Goal: Task Accomplishment & Management: Complete application form

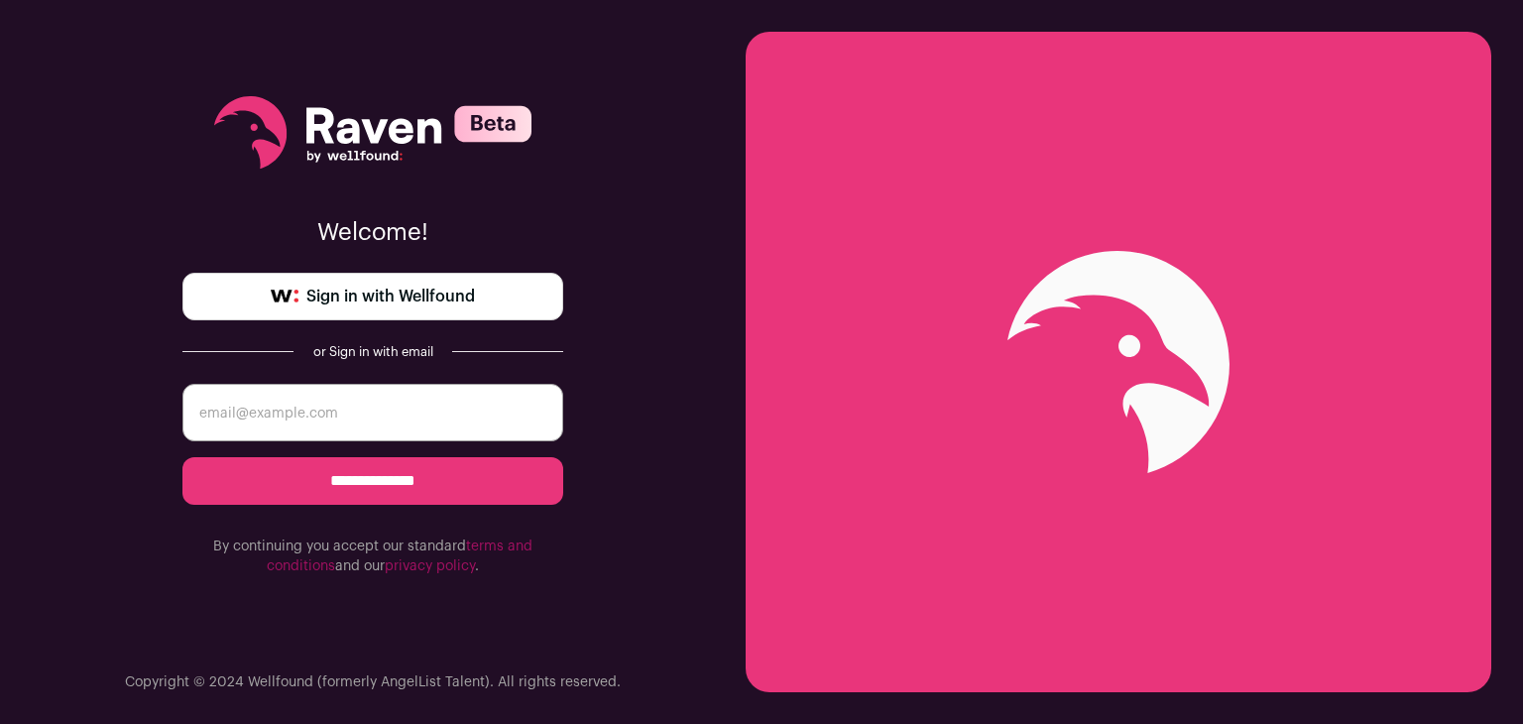
click at [499, 284] on link "Sign in with Wellfound" at bounding box center [372, 297] width 381 height 48
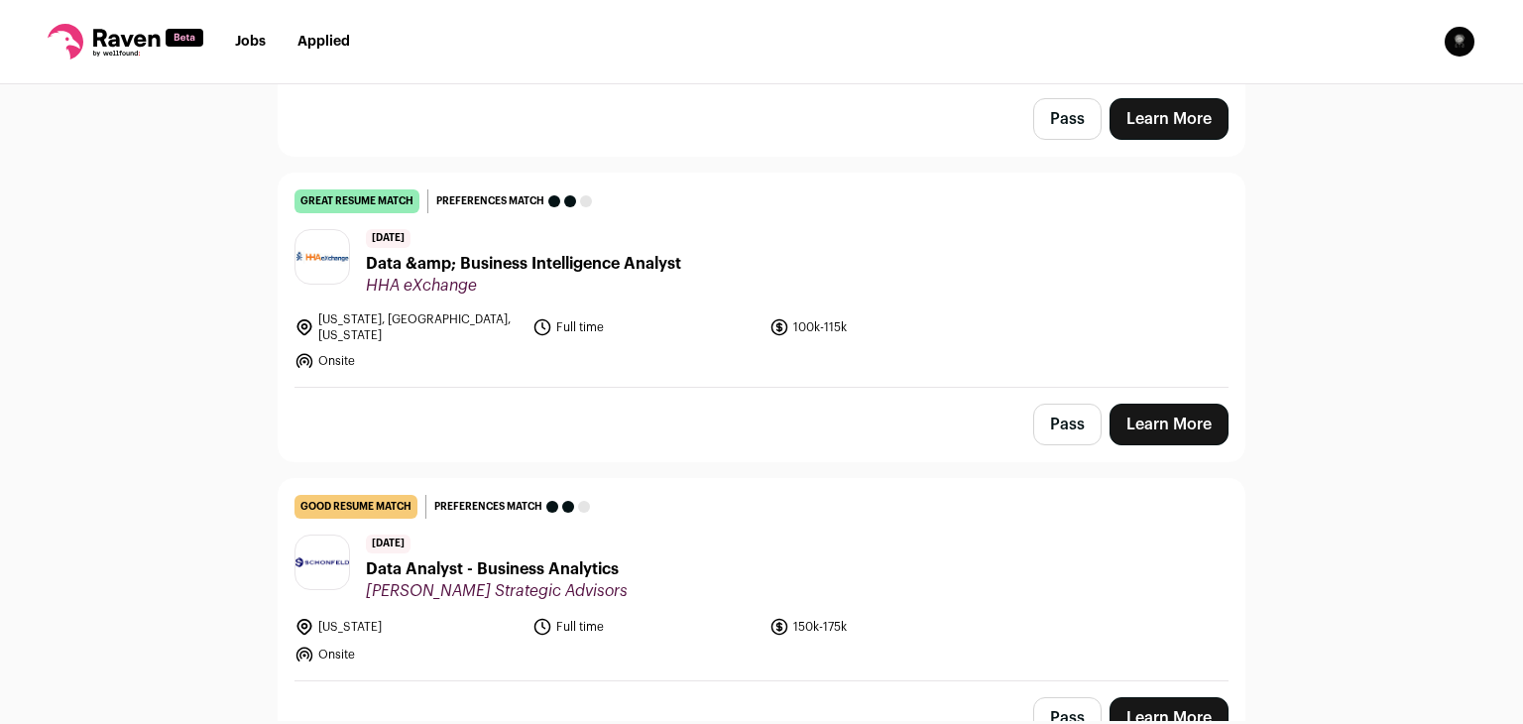
scroll to position [397, 0]
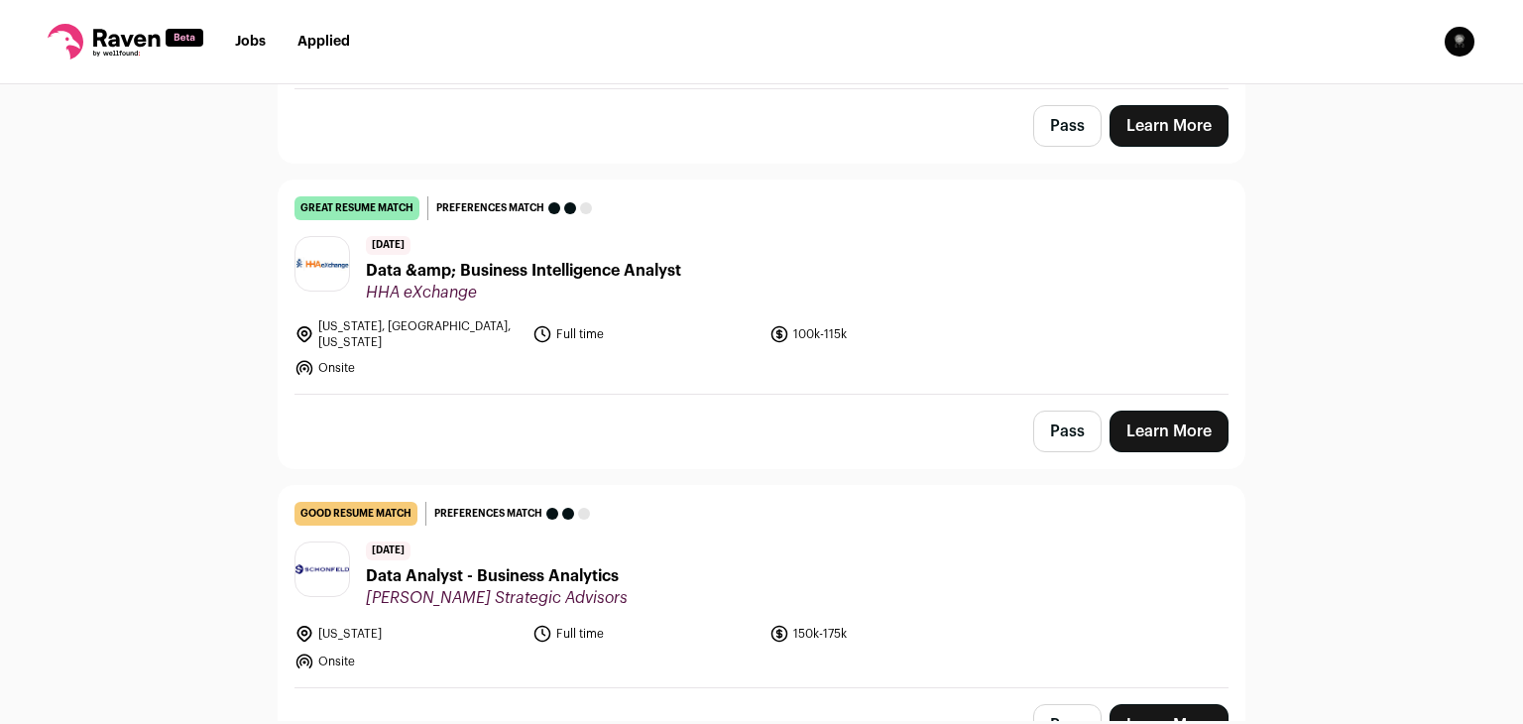
click at [1197, 418] on link "Learn More" at bounding box center [1169, 432] width 119 height 42
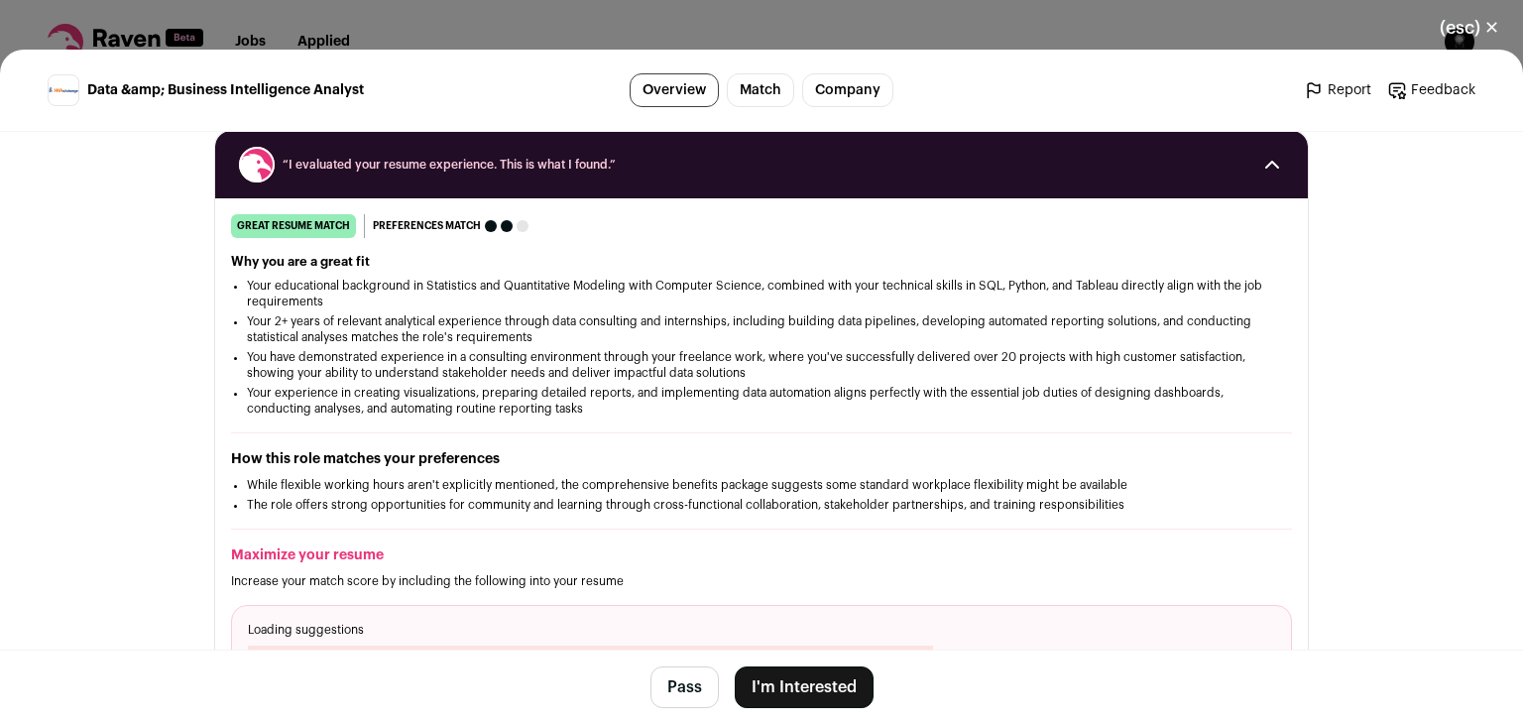
scroll to position [298, 0]
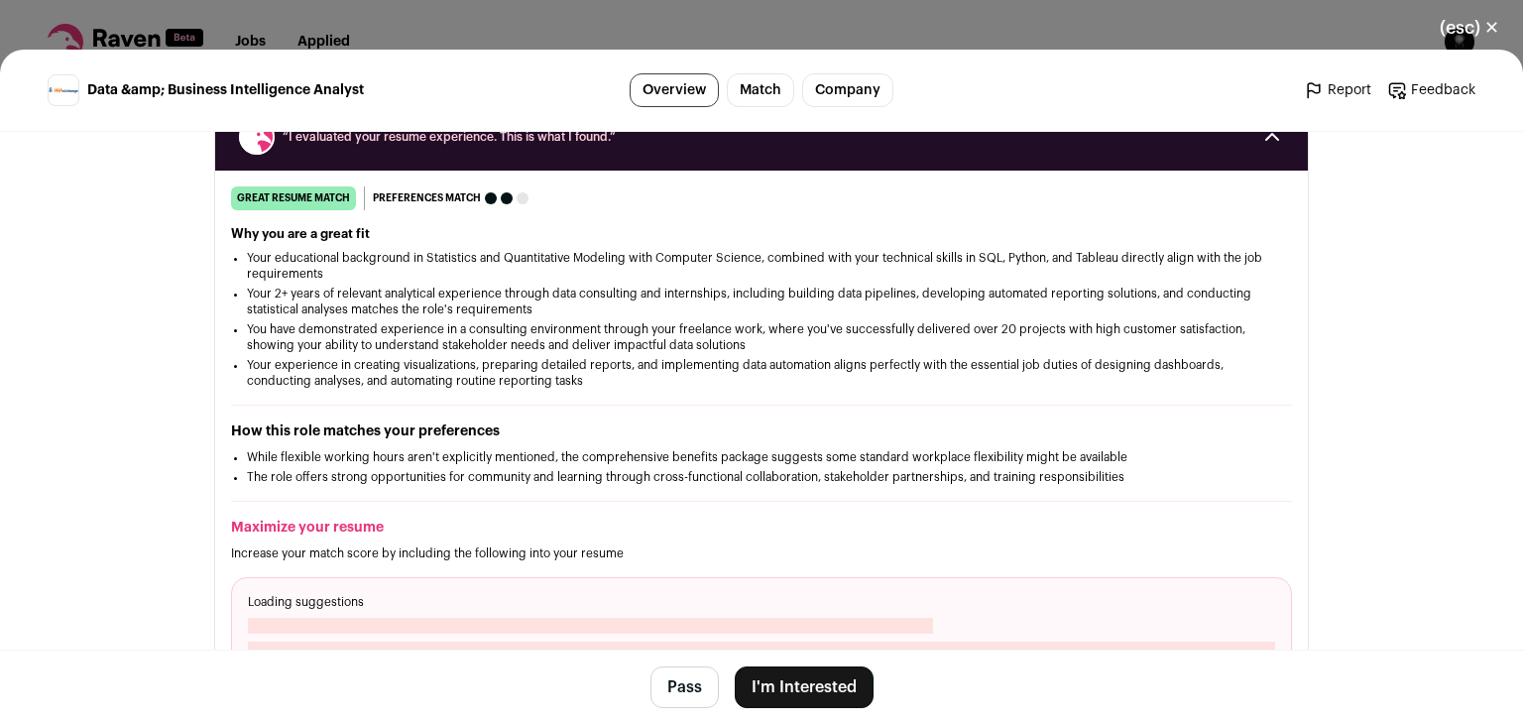
click at [791, 682] on button "I'm Interested" at bounding box center [804, 687] width 139 height 42
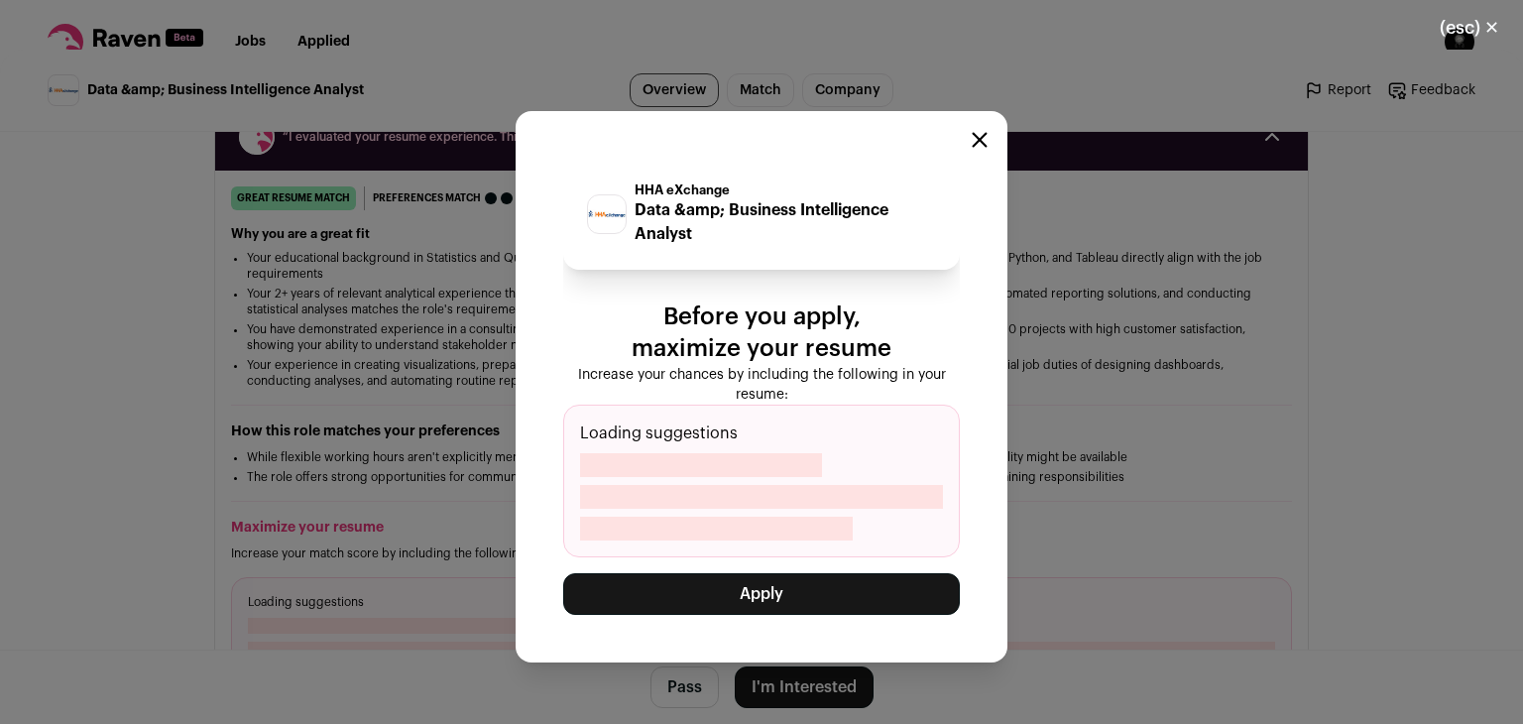
click at [722, 577] on button "Apply" at bounding box center [761, 594] width 397 height 42
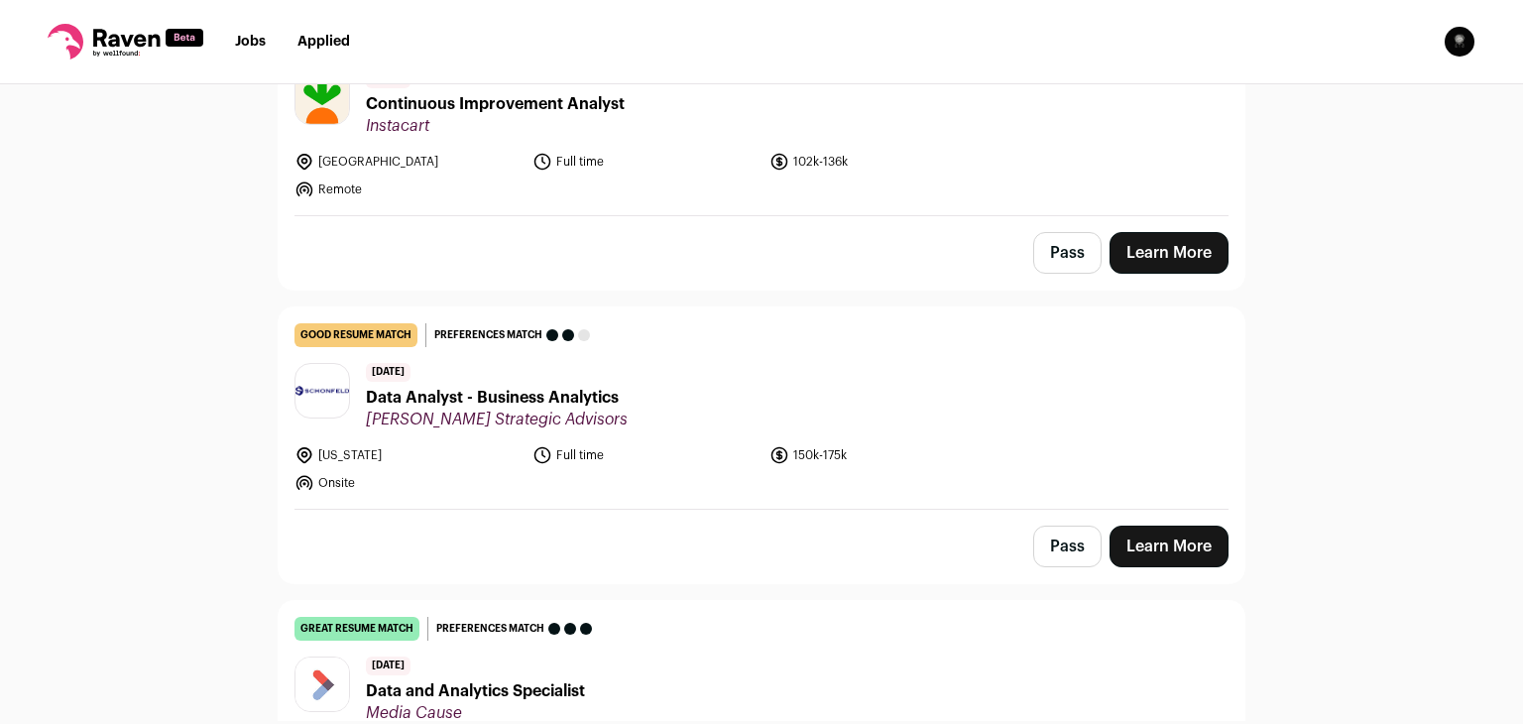
scroll to position [298, 0]
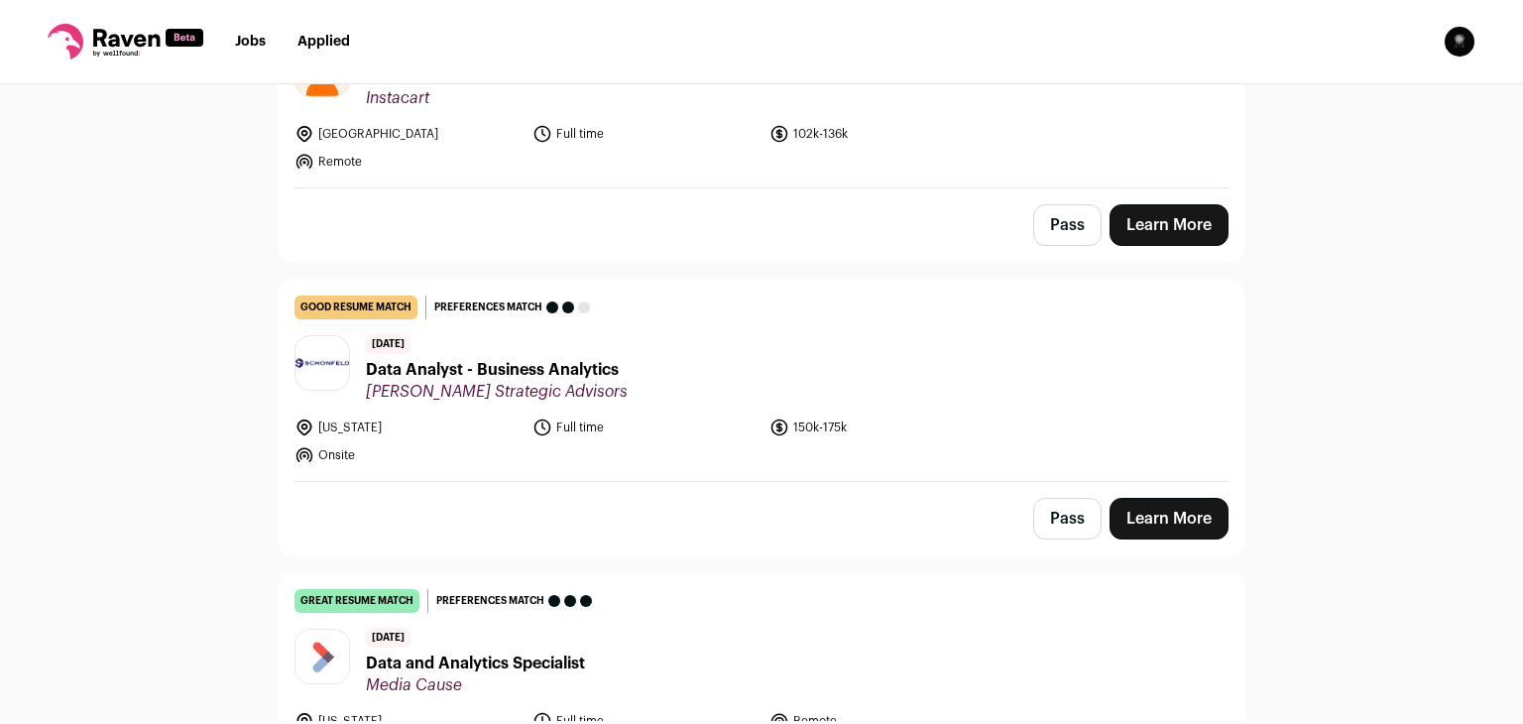
click at [1161, 517] on link "Learn More" at bounding box center [1169, 519] width 119 height 42
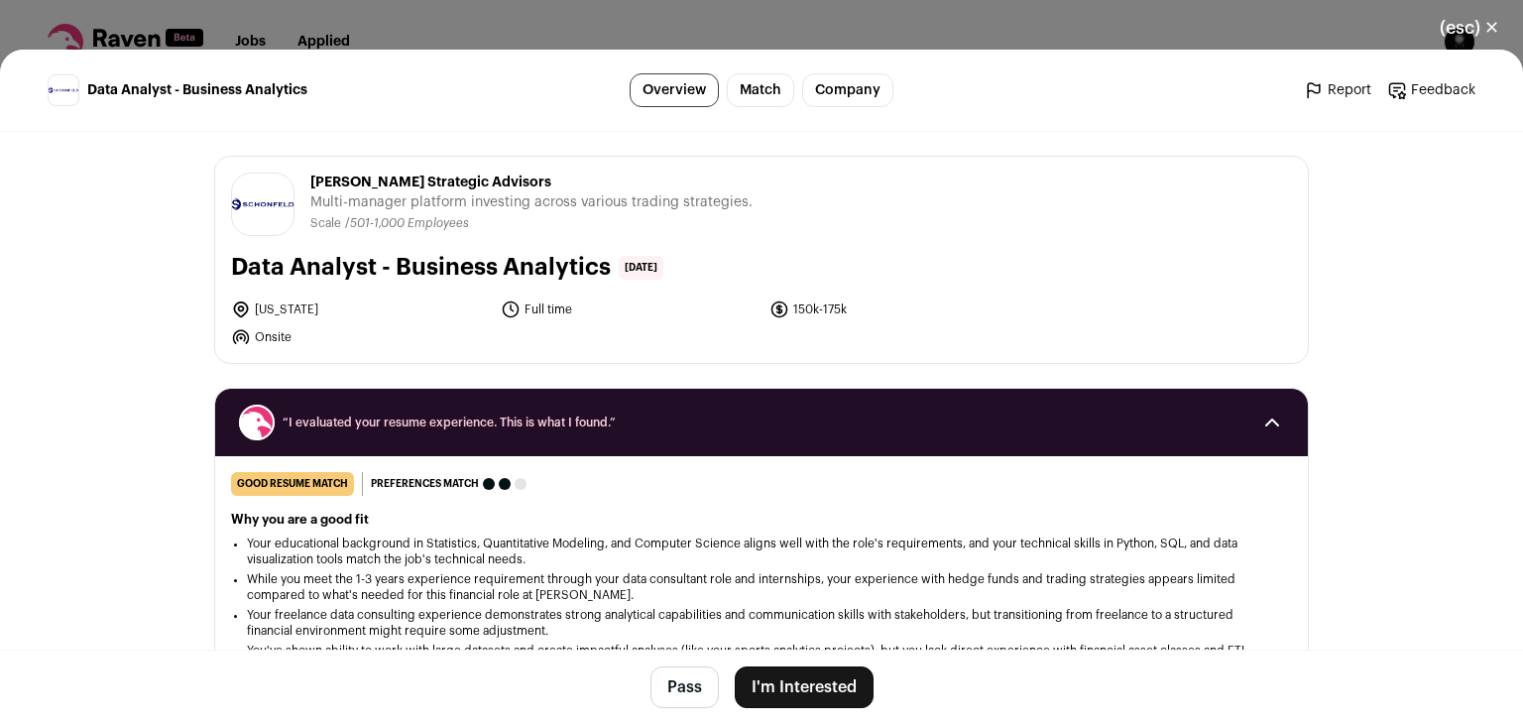
click at [778, 691] on button "I'm Interested" at bounding box center [804, 687] width 139 height 42
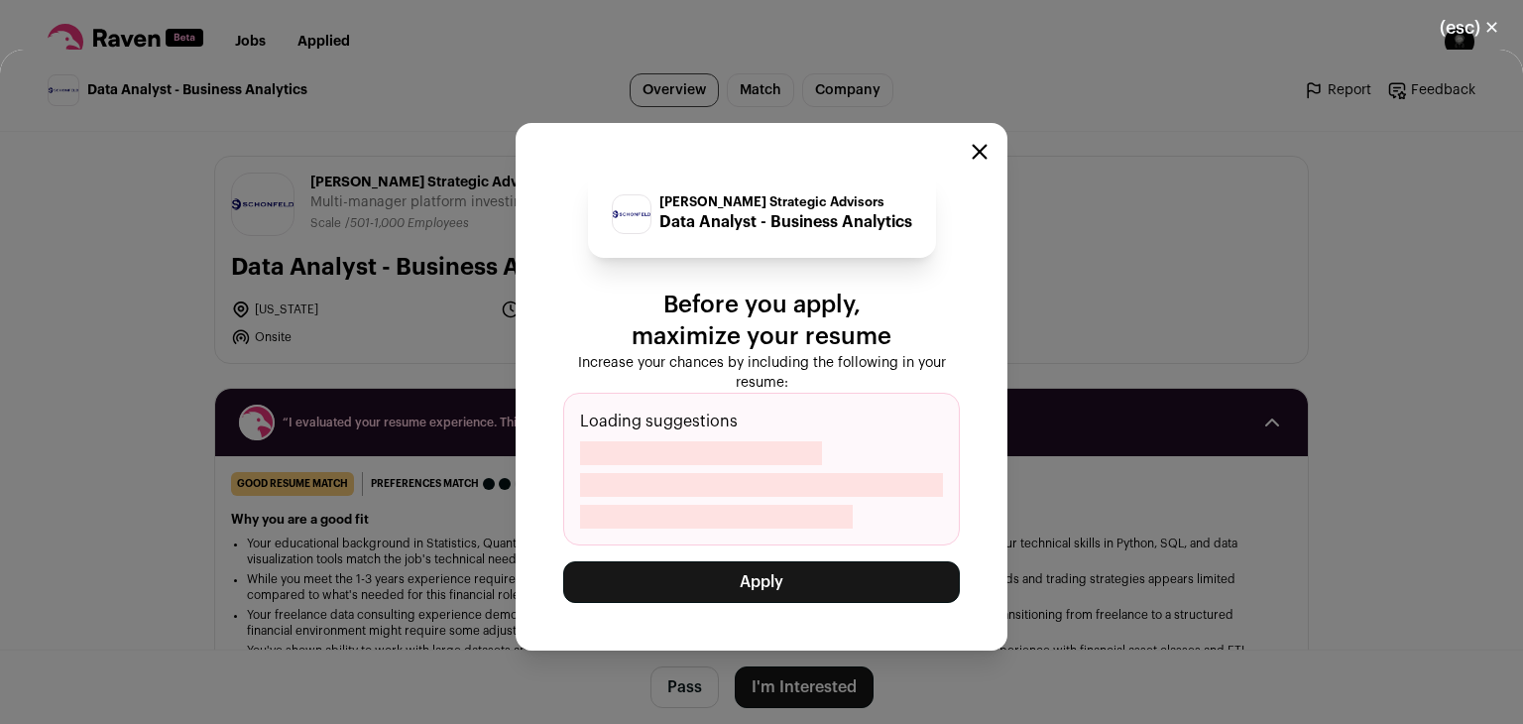
click at [717, 608] on div "[PERSON_NAME] Strategic Advisors Data Analyst - Business Analytics Before you a…" at bounding box center [762, 387] width 492 height 528
click at [713, 589] on button "Apply" at bounding box center [761, 582] width 397 height 42
